Goal: Information Seeking & Learning: Learn about a topic

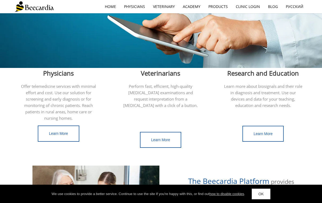
scroll to position [134, 0]
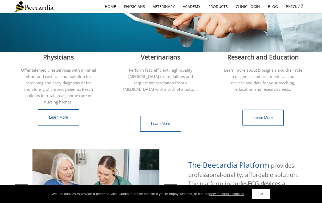
click at [150, 57] on span "Veterinarians" at bounding box center [160, 57] width 39 height 9
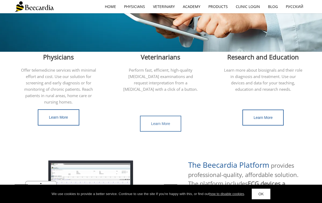
click at [150, 122] on link "Learn More" at bounding box center [160, 124] width 41 height 16
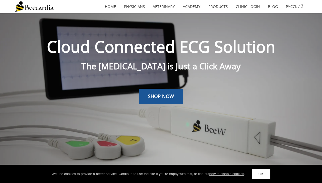
click at [42, 9] on img at bounding box center [34, 6] width 39 height 11
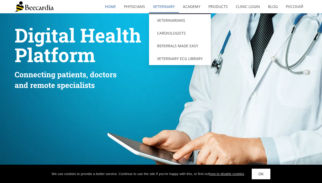
click at [166, 8] on link "Veterinary" at bounding box center [164, 7] width 30 height 12
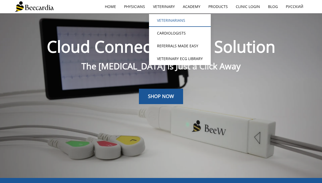
scroll to position [13, 0]
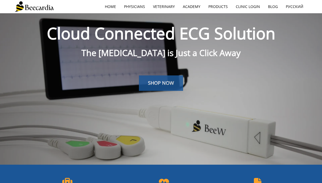
drag, startPoint x: 144, startPoint y: 89, endPoint x: 144, endPoint y: 54, distance: 34.6
click at [144, 89] on link "SHOP NOW" at bounding box center [161, 83] width 44 height 15
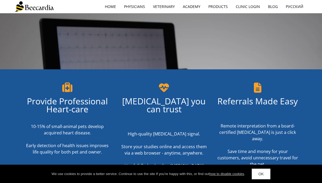
scroll to position [109, 0]
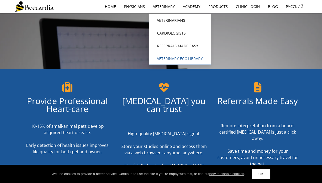
click at [159, 55] on link "Veterinary ECG Library" at bounding box center [180, 58] width 62 height 13
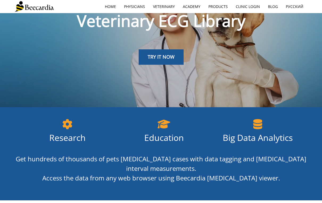
scroll to position [58, 0]
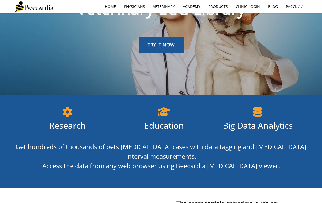
click at [150, 56] on div at bounding box center [161, 58] width 292 height 10
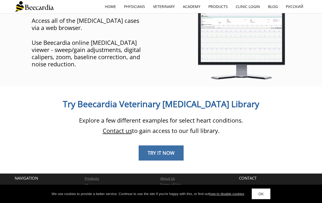
scroll to position [396, 0]
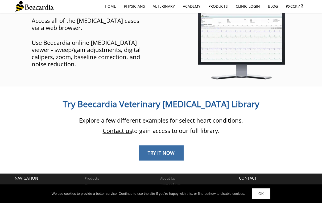
click at [149, 150] on span "TRY IT NOW" at bounding box center [161, 153] width 27 height 6
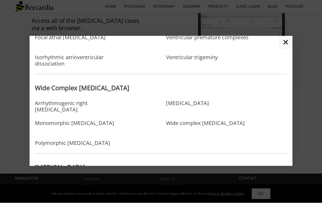
scroll to position [327, 0]
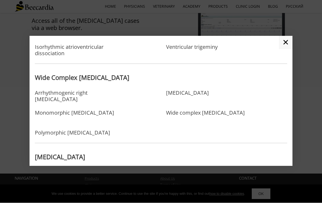
click at [283, 45] on link "✕" at bounding box center [286, 42] width 14 height 13
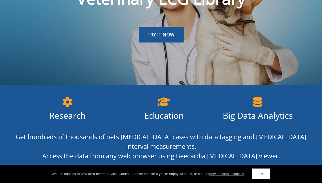
scroll to position [0, 0]
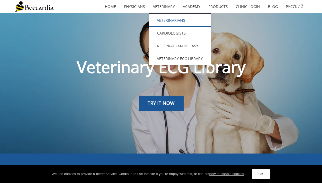
click at [160, 15] on link "Veterinarians" at bounding box center [180, 20] width 62 height 13
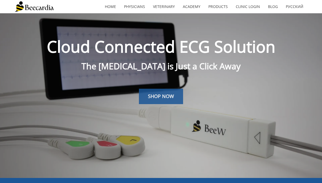
click at [154, 98] on span "SHOP NOW" at bounding box center [161, 96] width 26 height 6
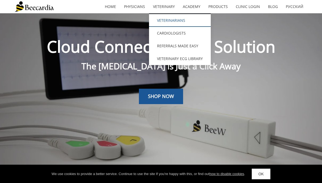
click at [166, 19] on link "Veterinarians" at bounding box center [180, 20] width 62 height 13
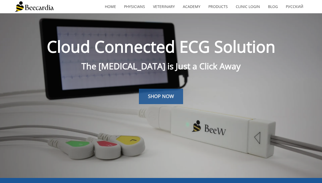
click at [148, 100] on link "SHOP NOW" at bounding box center [161, 96] width 44 height 15
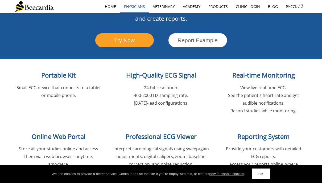
scroll to position [600, 0]
click at [107, 7] on link "home" at bounding box center [110, 7] width 19 height 12
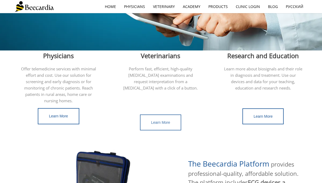
scroll to position [135, 0]
click at [162, 120] on span "Learn More" at bounding box center [160, 122] width 19 height 4
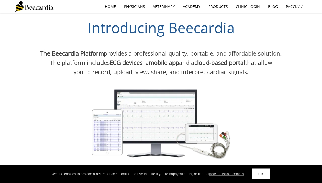
scroll to position [295, 0]
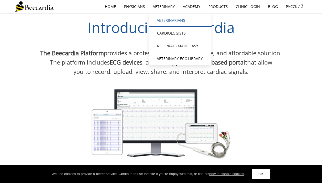
drag, startPoint x: 171, startPoint y: 22, endPoint x: 171, endPoint y: 18, distance: 3.7
click at [171, 22] on link "Veterinarians" at bounding box center [180, 20] width 62 height 13
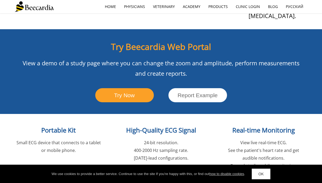
scroll to position [545, 0]
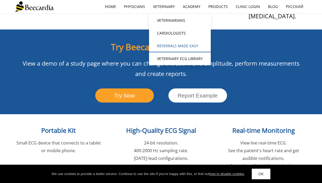
click at [171, 44] on link "Referrals Made Easy" at bounding box center [180, 46] width 62 height 13
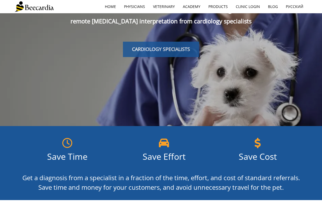
drag, startPoint x: 147, startPoint y: 51, endPoint x: 147, endPoint y: 36, distance: 14.1
click at [147, 51] on span "CARDIOLOGY SPECIALISTS" at bounding box center [161, 49] width 58 height 6
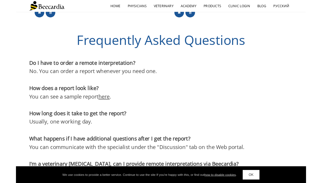
scroll to position [847, 0]
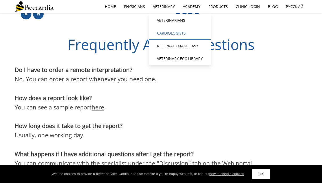
click at [168, 36] on link "Cardiologists" at bounding box center [180, 33] width 62 height 13
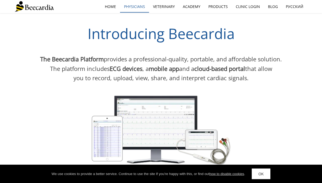
scroll to position [273, 0]
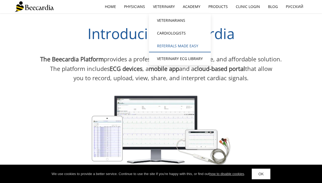
click at [170, 48] on link "Referrals Made Easy" at bounding box center [180, 46] width 62 height 13
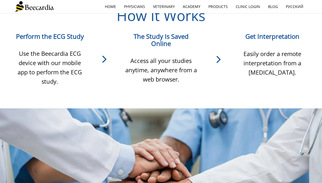
scroll to position [254, 0]
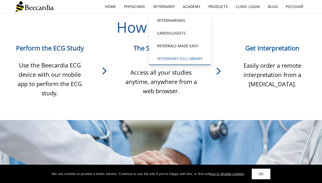
click at [170, 59] on link "Veterinary ECG Library" at bounding box center [180, 58] width 62 height 13
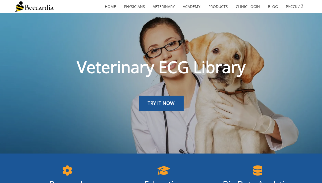
click at [143, 103] on link "TRY IT NOW" at bounding box center [161, 103] width 45 height 15
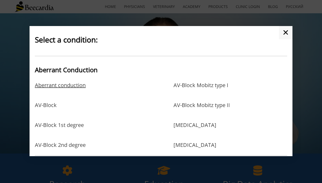
click at [68, 89] on link "Aberrant conduction" at bounding box center [60, 90] width 51 height 17
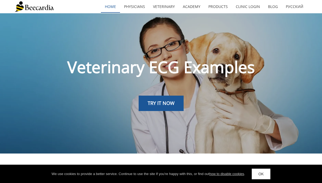
click at [111, 7] on link "home" at bounding box center [110, 7] width 19 height 12
